Goal: Task Accomplishment & Management: Manage account settings

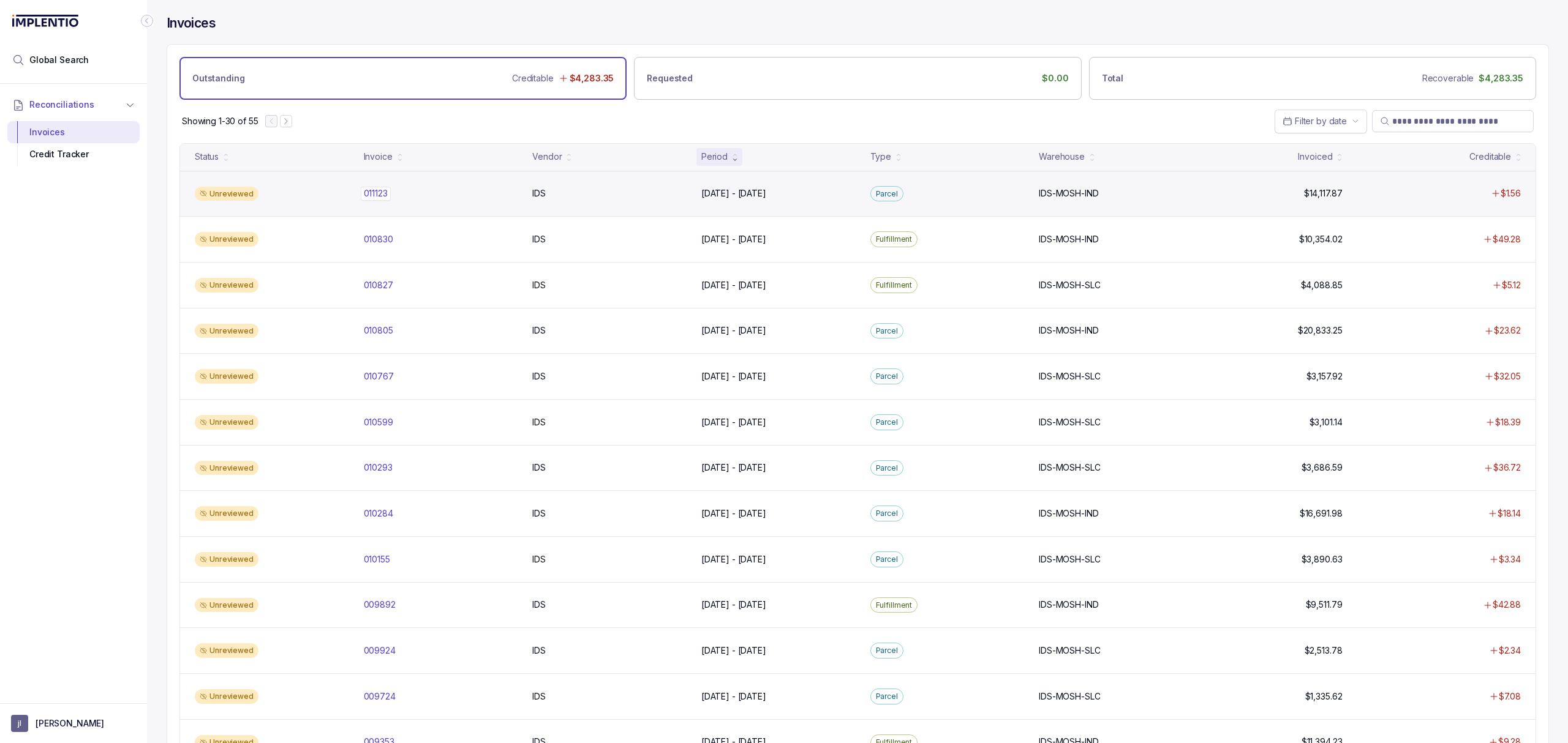
click at [383, 197] on p "011123" at bounding box center [375, 193] width 30 height 14
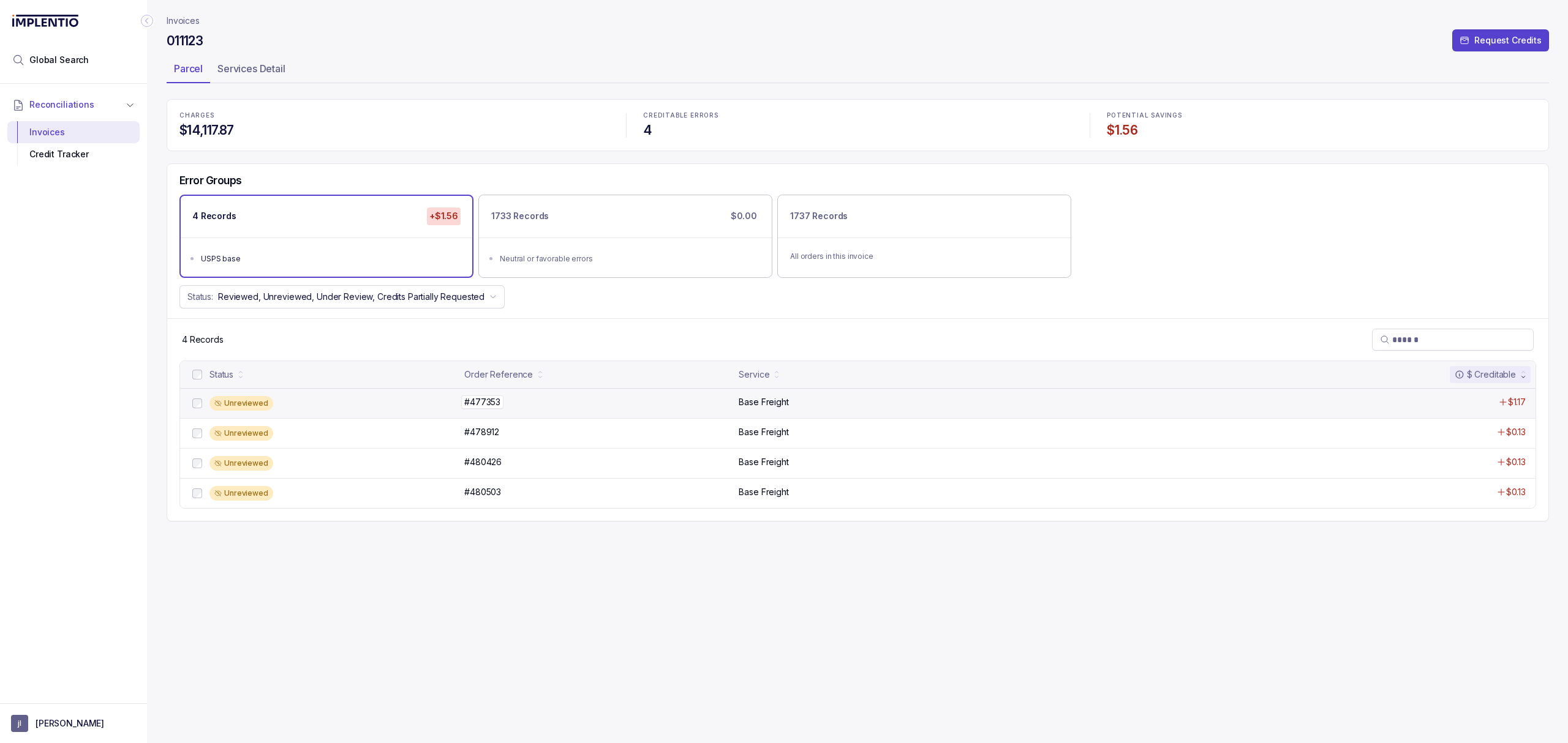
click at [495, 400] on p "#477353" at bounding box center [482, 402] width 42 height 14
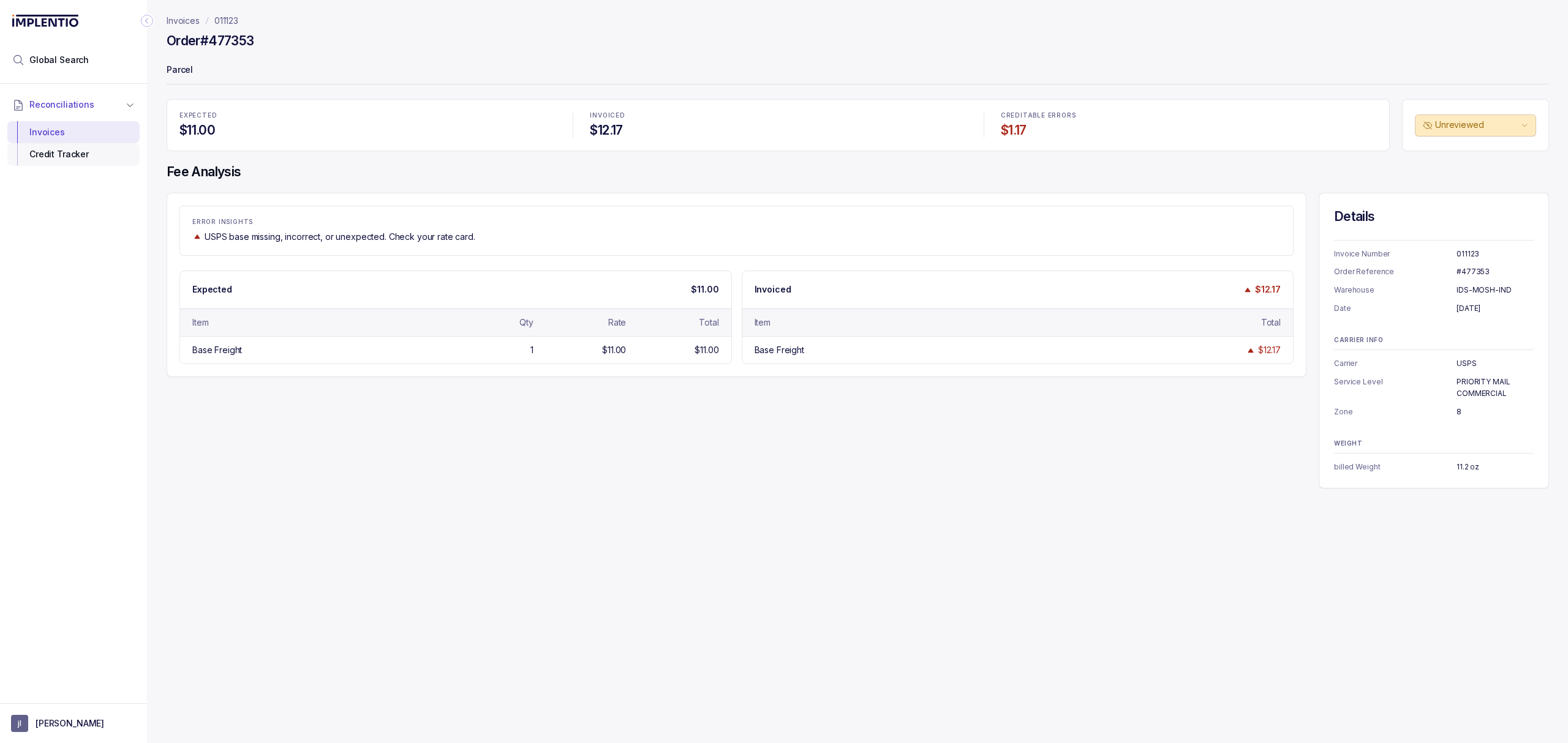
click at [74, 153] on div "Credit Tracker" at bounding box center [73, 154] width 113 height 22
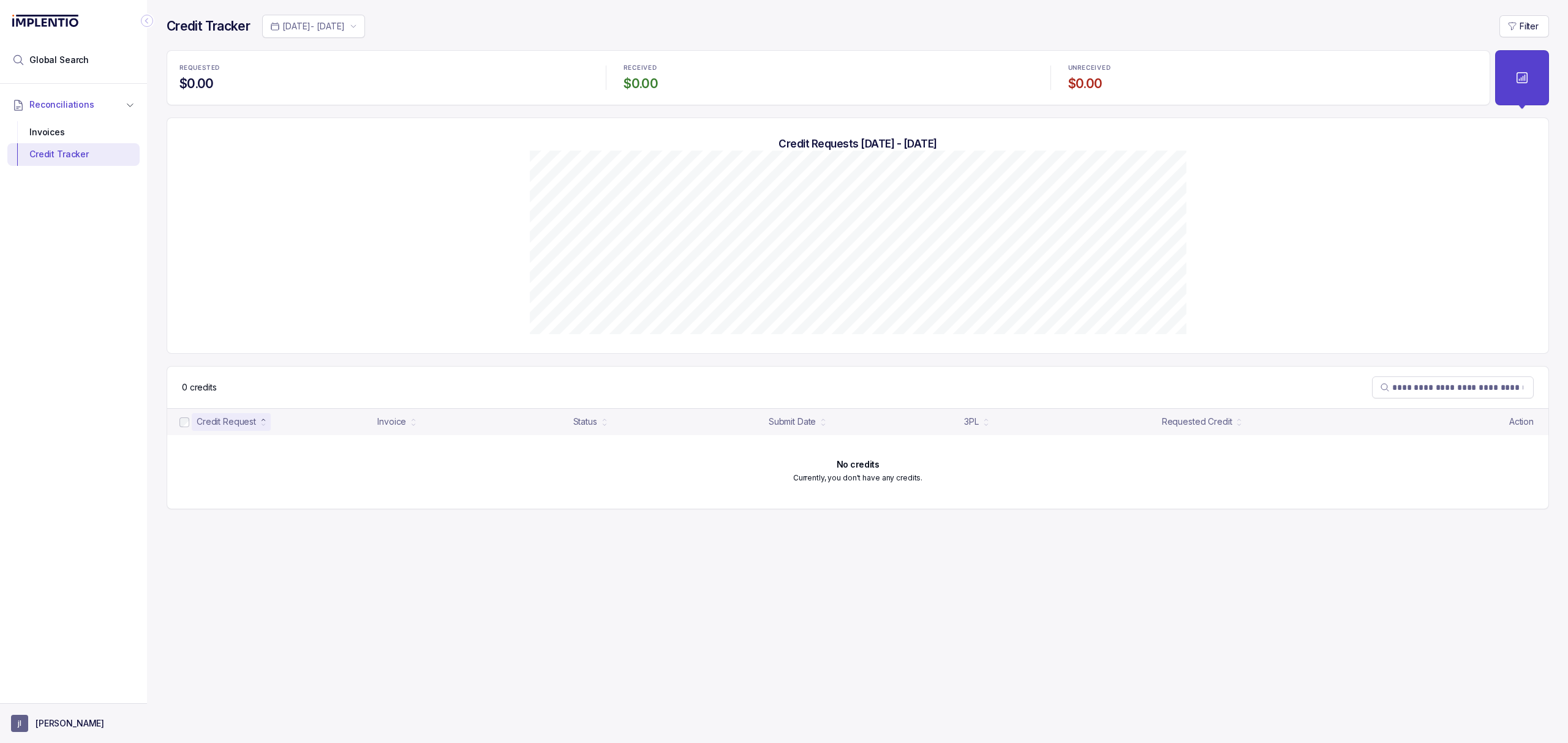
click at [70, 728] on p "[PERSON_NAME]" at bounding box center [69, 724] width 68 height 12
click at [72, 704] on div "Logout" at bounding box center [73, 697] width 117 height 14
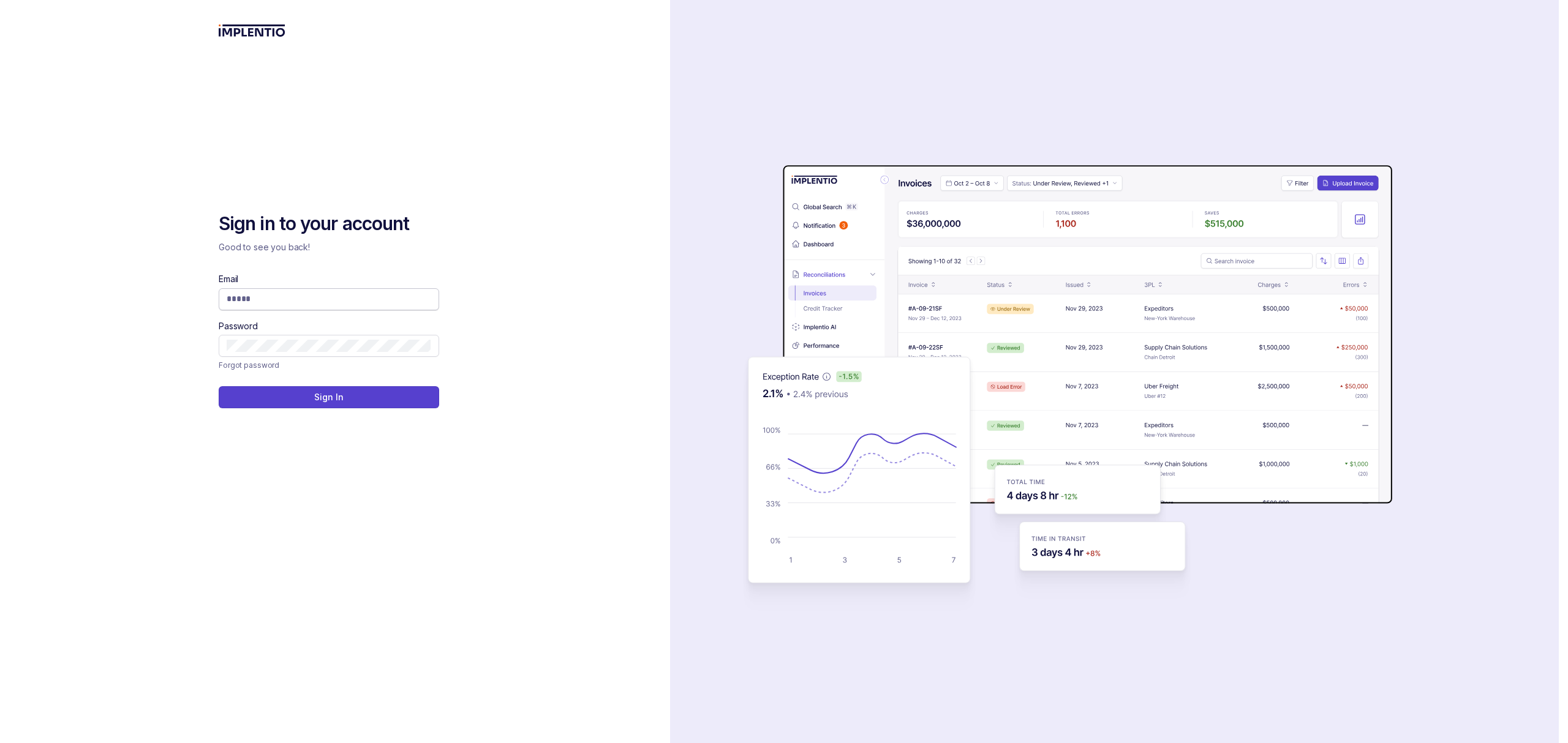
click at [297, 294] on input "Email" at bounding box center [329, 299] width 205 height 12
type input "**********"
